Goal: Navigation & Orientation: Understand site structure

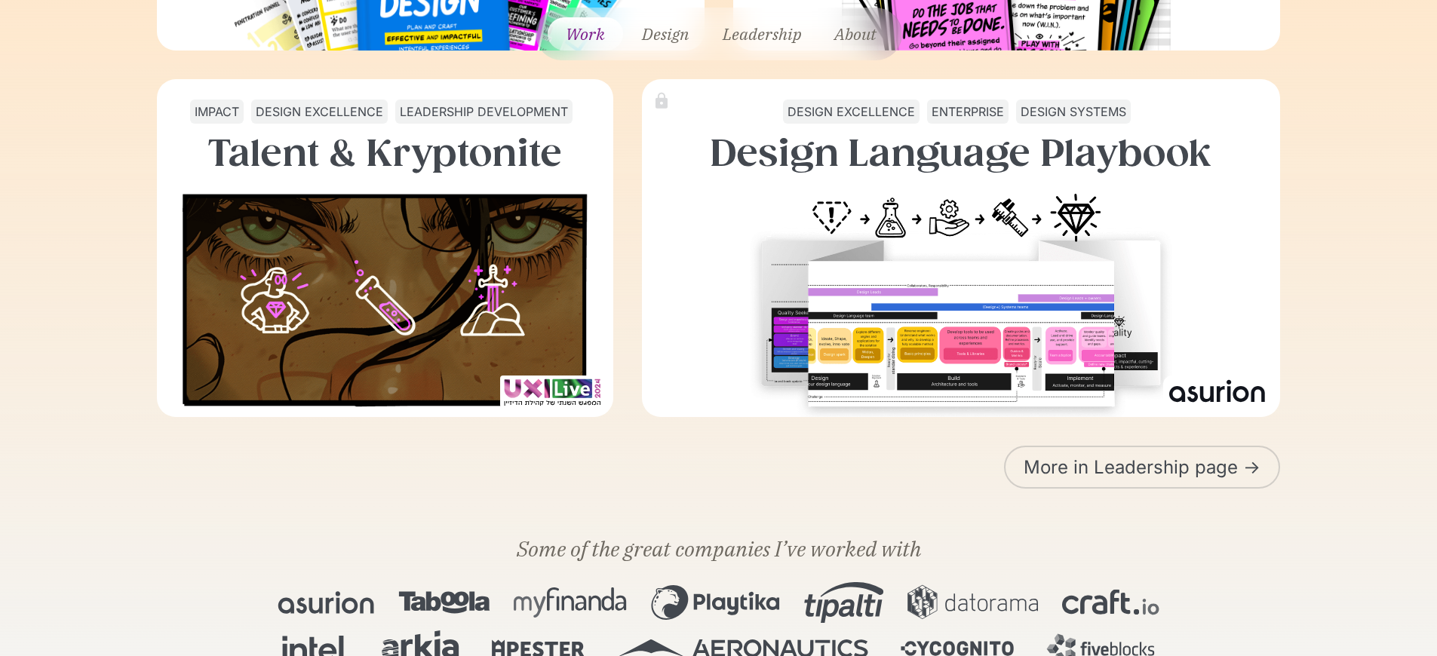
scroll to position [420, 0]
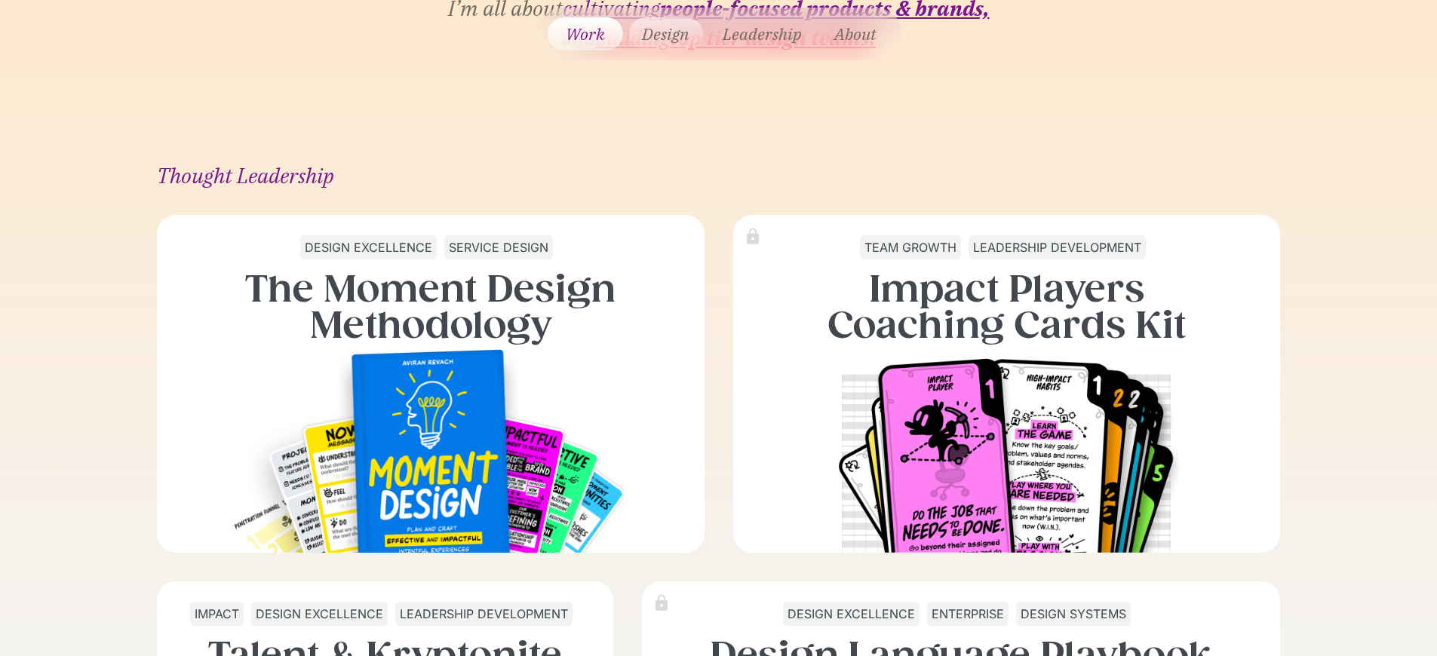
click at [658, 35] on link "Design" at bounding box center [666, 33] width 74 height 33
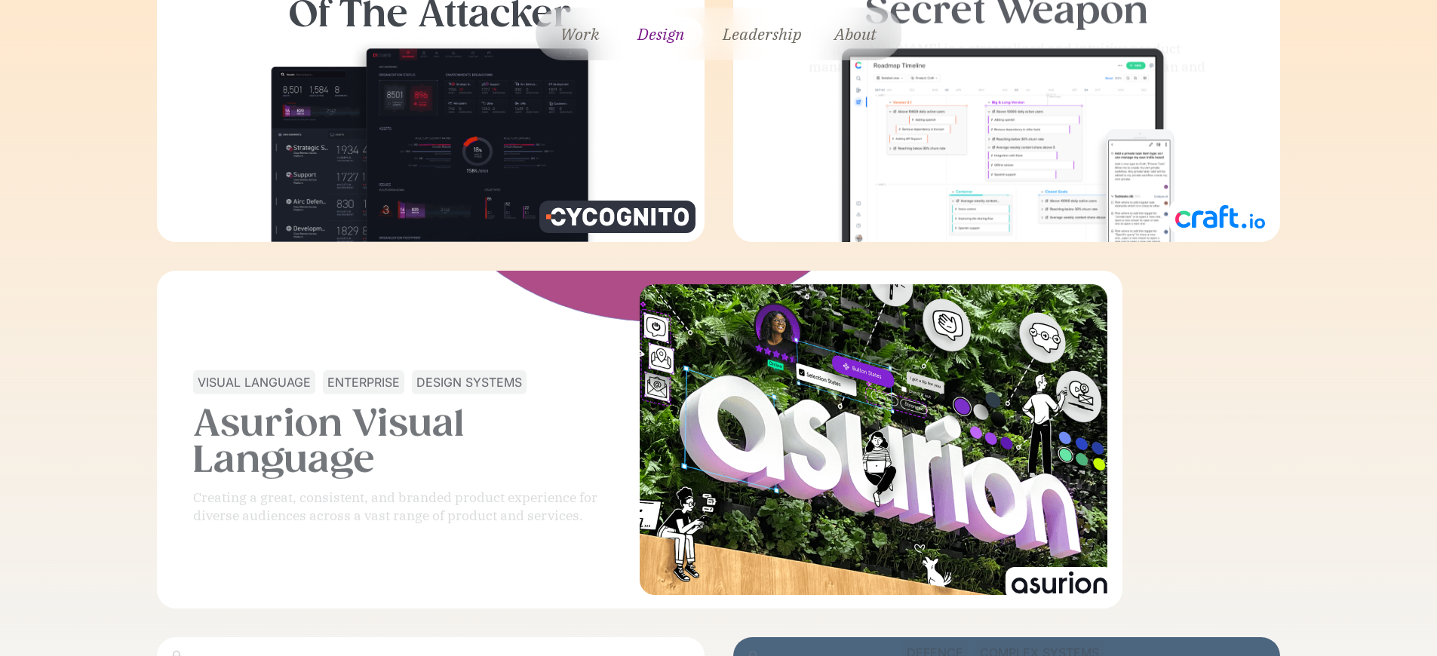
scroll to position [1816, 0]
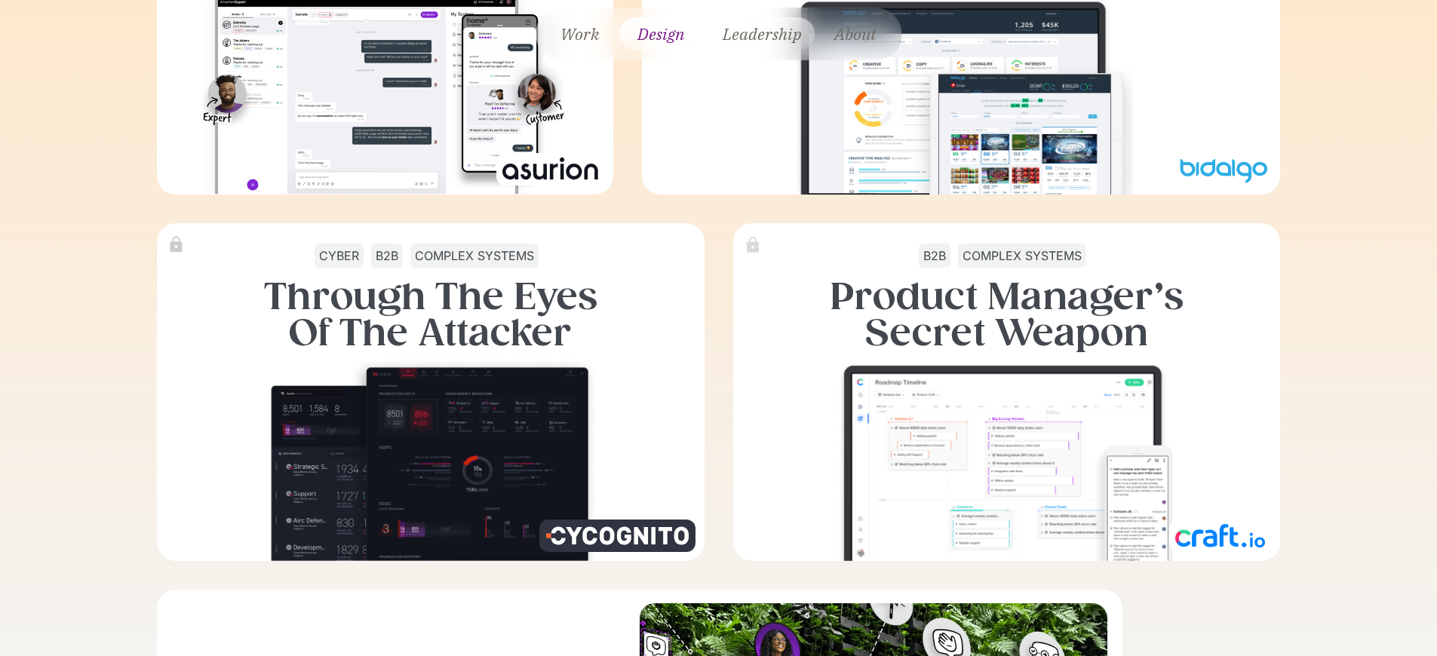
click at [779, 22] on link "Leadership" at bounding box center [762, 33] width 106 height 33
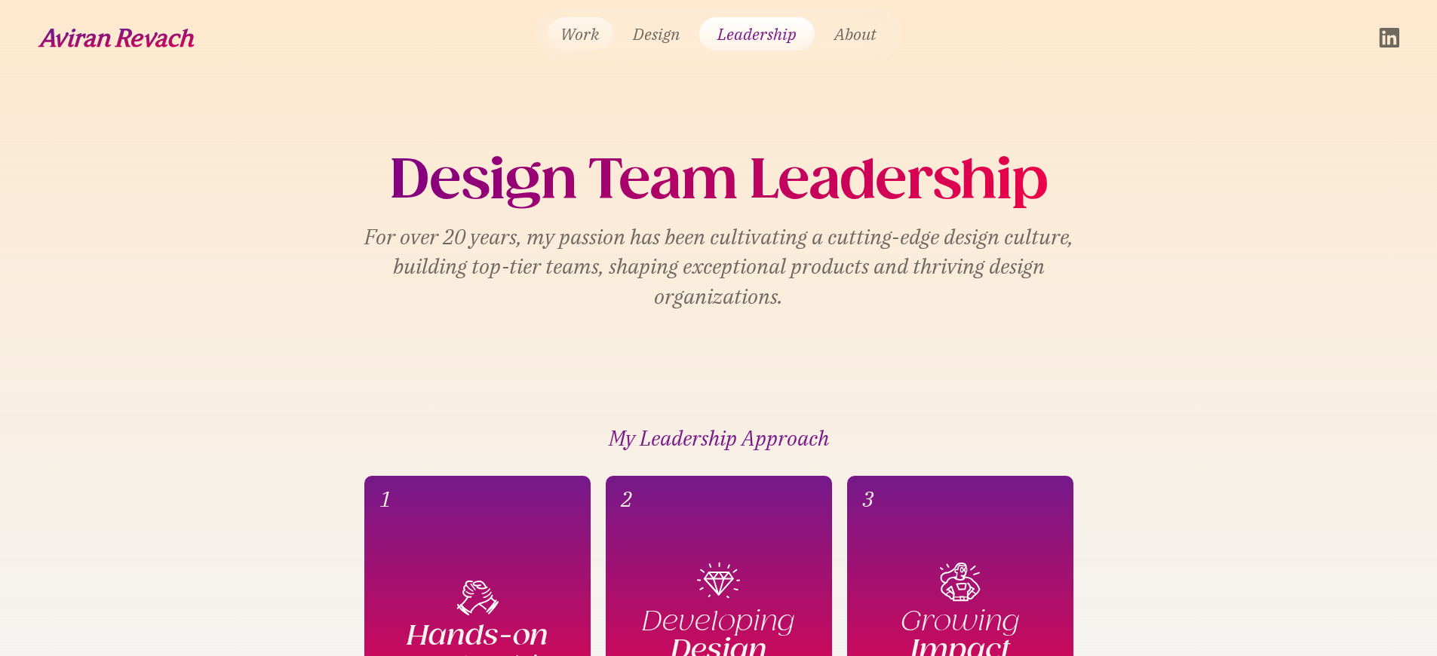
click at [570, 30] on link "Work" at bounding box center [581, 33] width 66 height 33
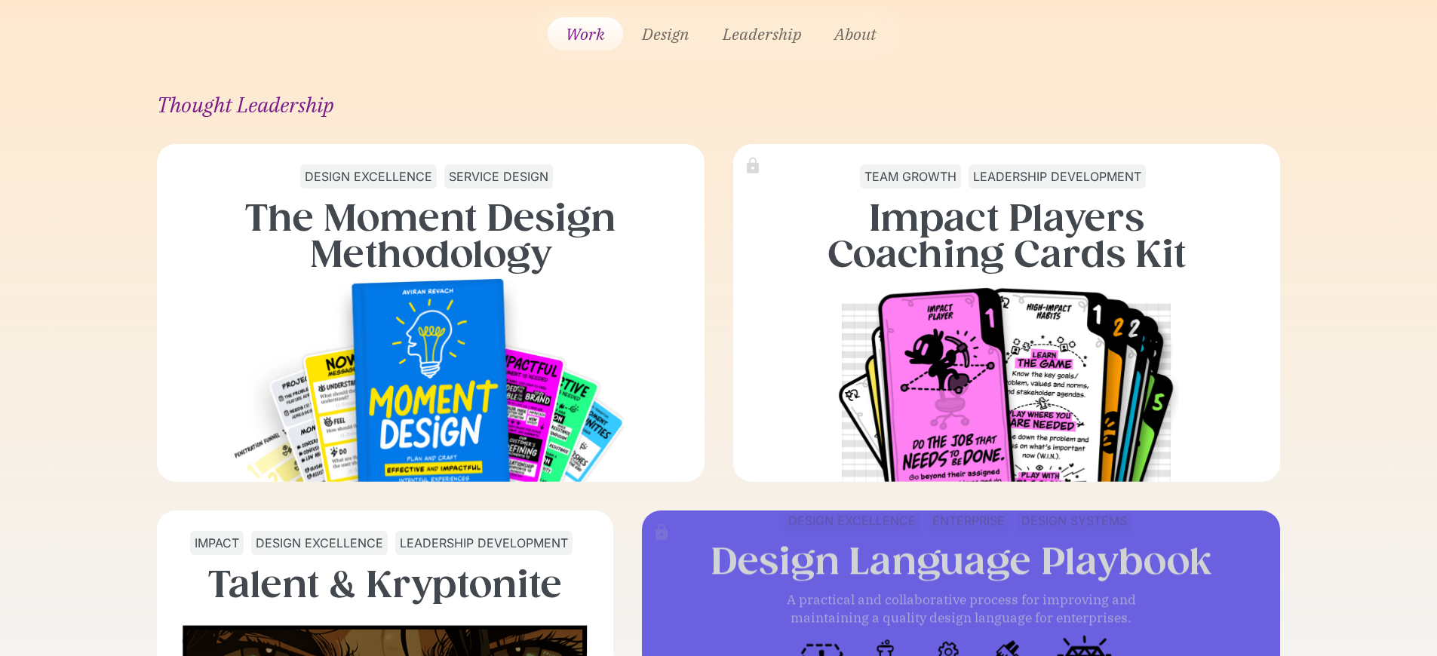
scroll to position [20, 0]
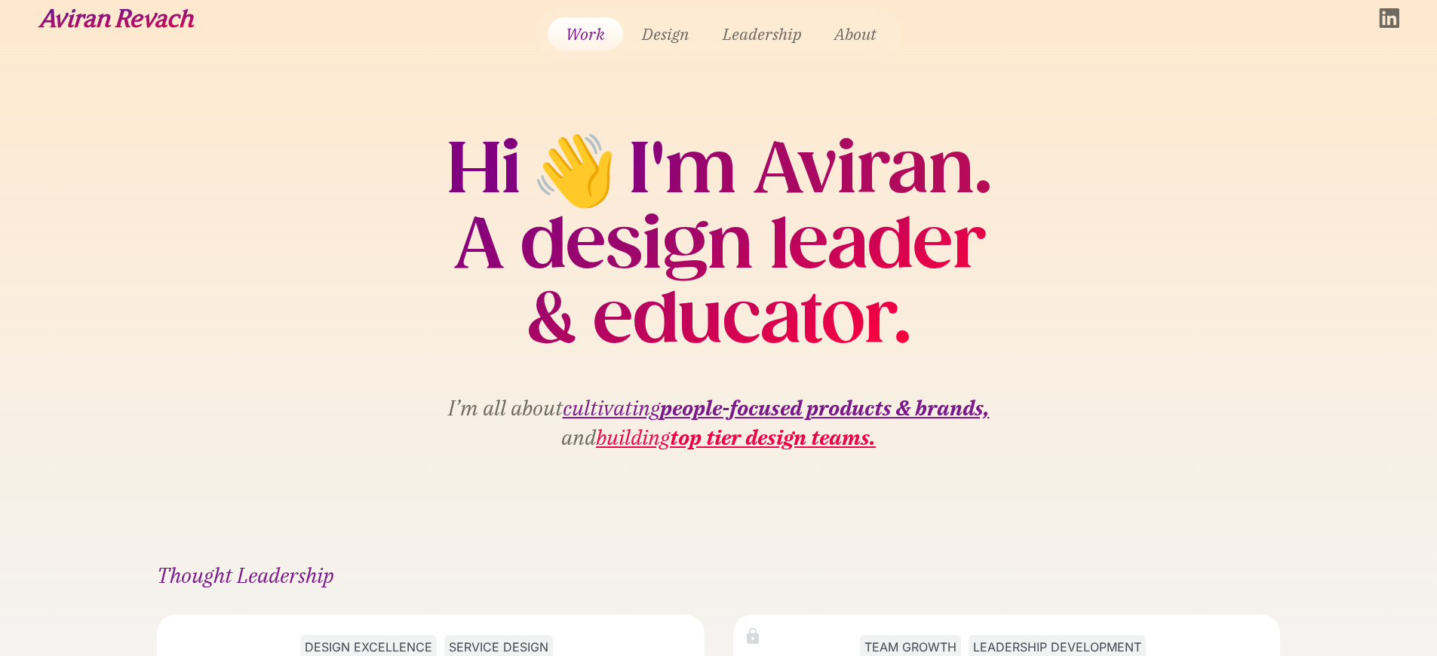
click at [823, 167] on h2 "I'm Aviran." at bounding box center [810, 168] width 363 height 75
click at [881, 165] on h2 "I'm Aviran." at bounding box center [810, 168] width 363 height 75
click at [1179, 93] on section "Hi 👋 I'm Aviran. A design leader & educator. I’m all about cultivating people-f…" at bounding box center [718, 295] width 1437 height 478
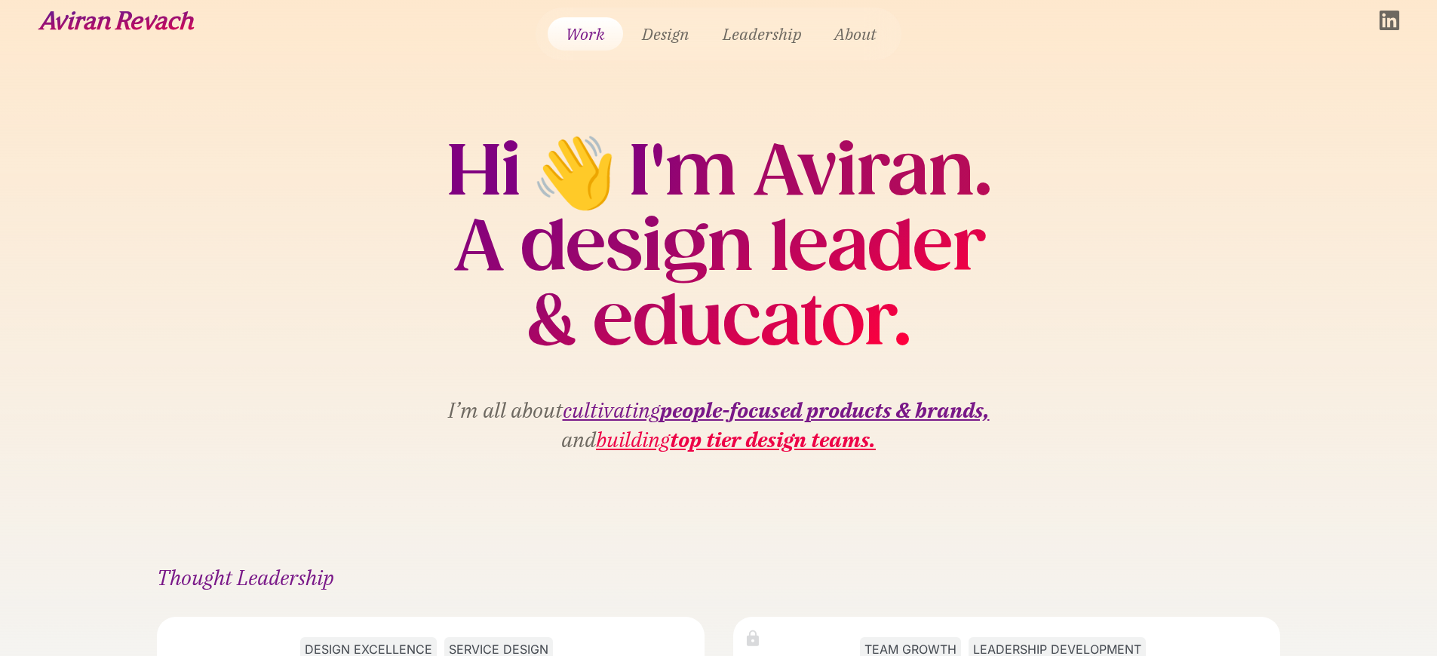
scroll to position [0, 0]
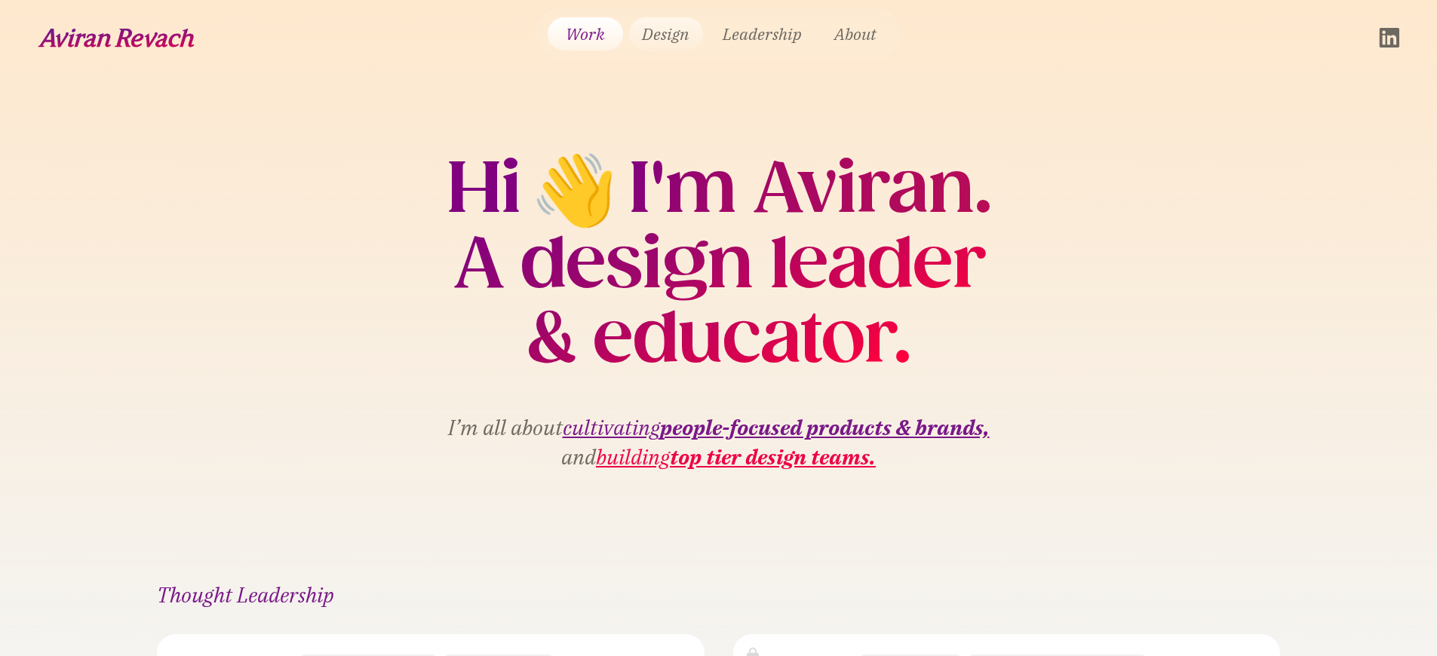
click at [657, 35] on link "Design" at bounding box center [666, 33] width 74 height 33
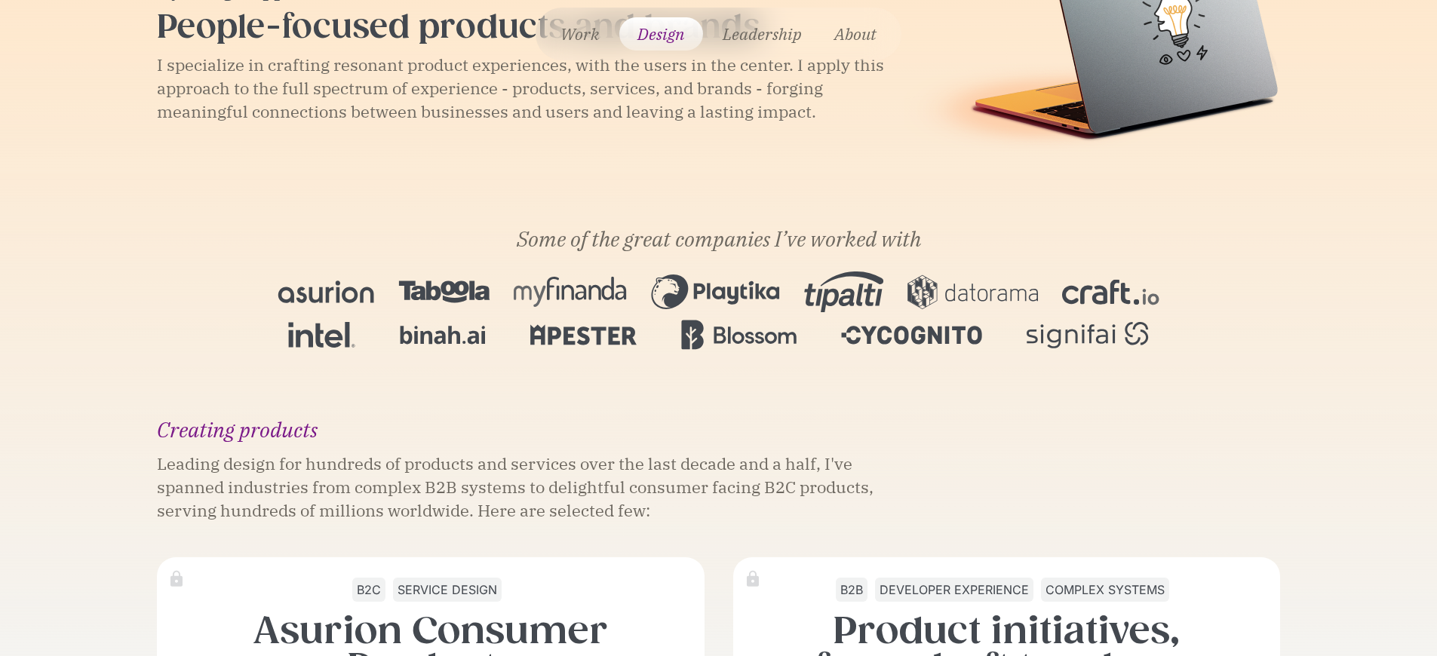
scroll to position [473, 0]
